Goal: Find contact information: Find contact information

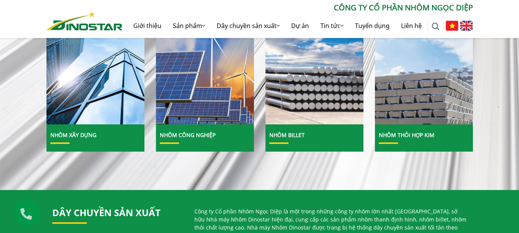
scroll to position [423, 0]
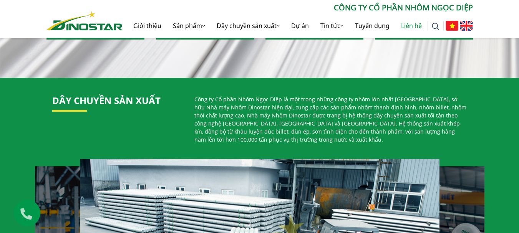
click at [404, 29] on link "Liên hệ" at bounding box center [411, 25] width 32 height 25
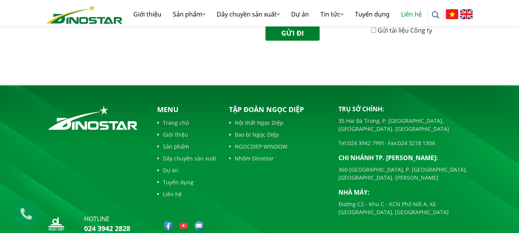
scroll to position [402, 0]
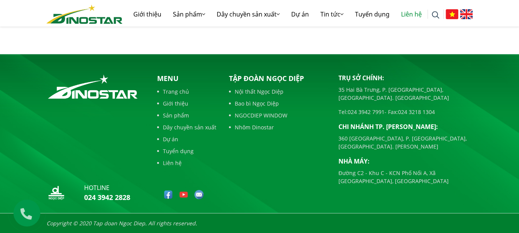
click at [408, 13] on link "Liên hệ" at bounding box center [411, 14] width 32 height 25
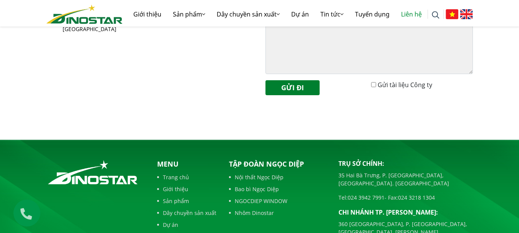
scroll to position [384, 0]
